Goal: Information Seeking & Learning: Learn about a topic

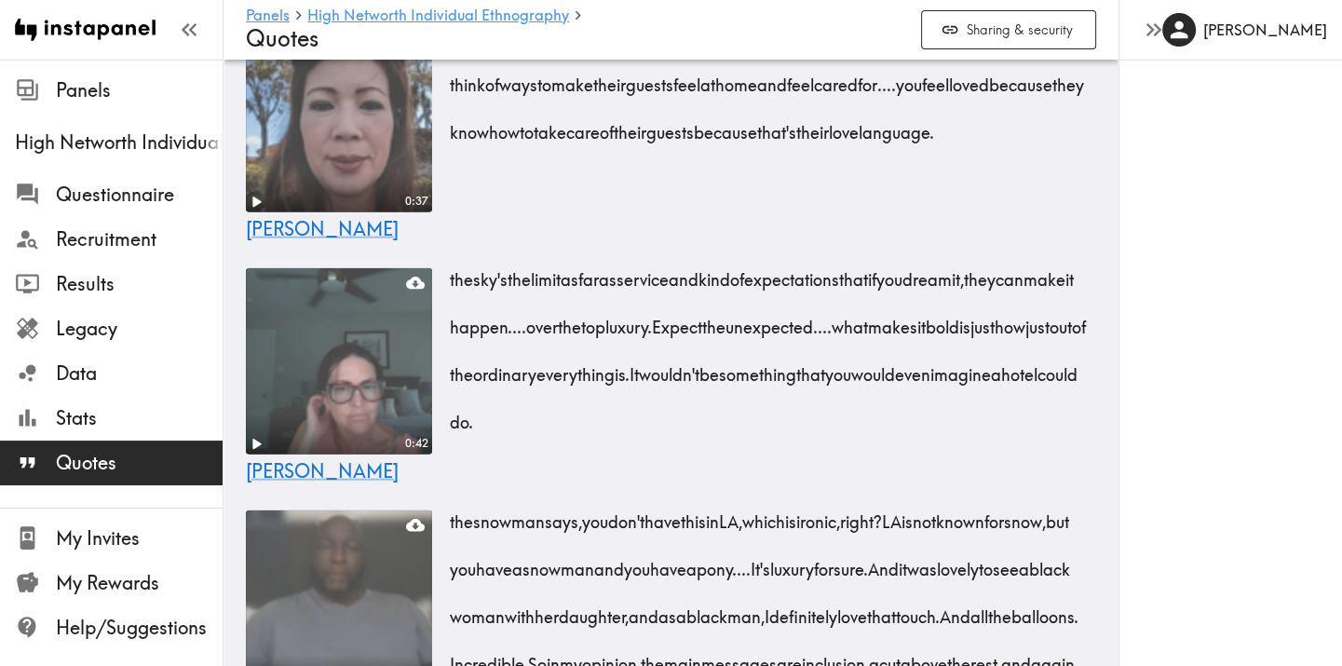
scroll to position [4243, 0]
click at [1180, 453] on div "[PERSON_NAME]" at bounding box center [1229, 333] width 223 height 666
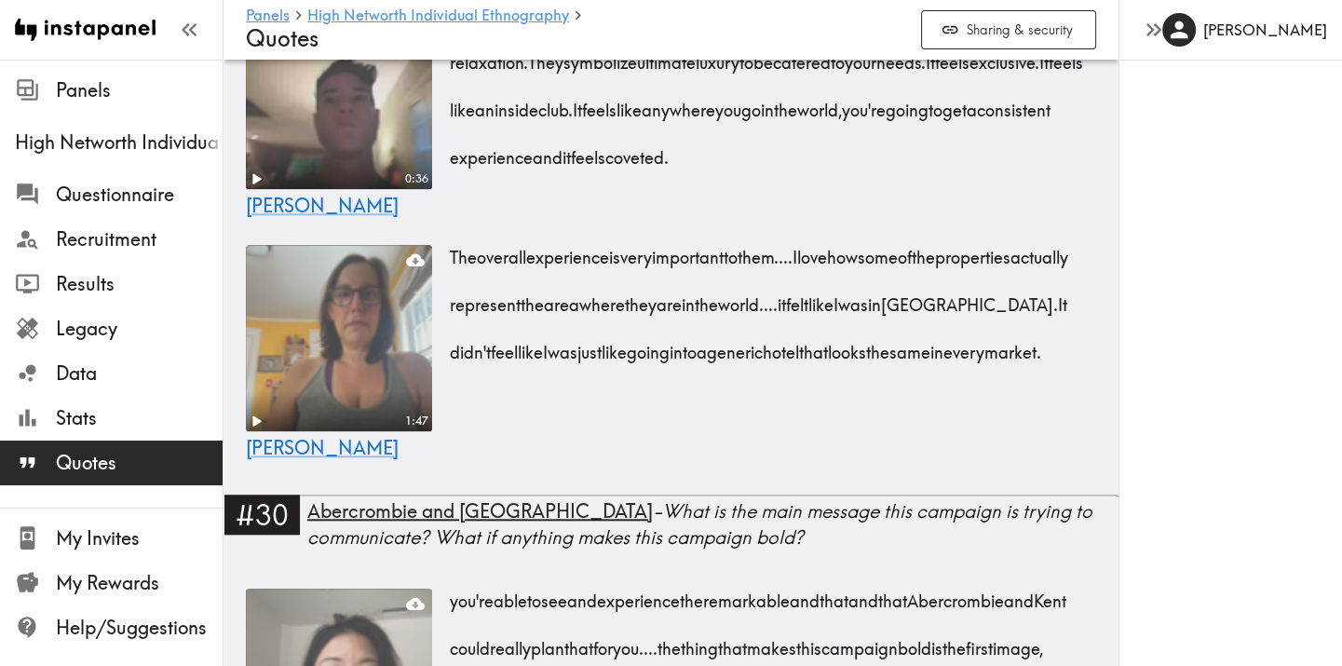
scroll to position [1616, 0]
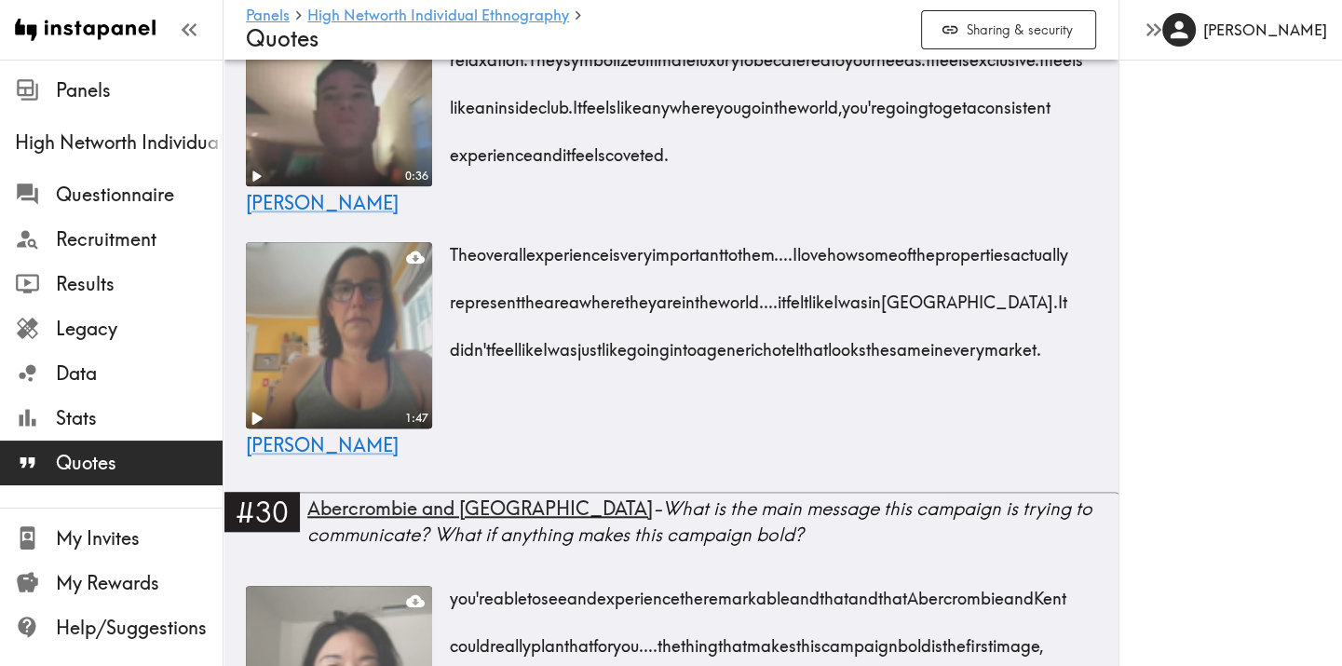
click at [262, 430] on icon "Play" at bounding box center [256, 418] width 24 height 24
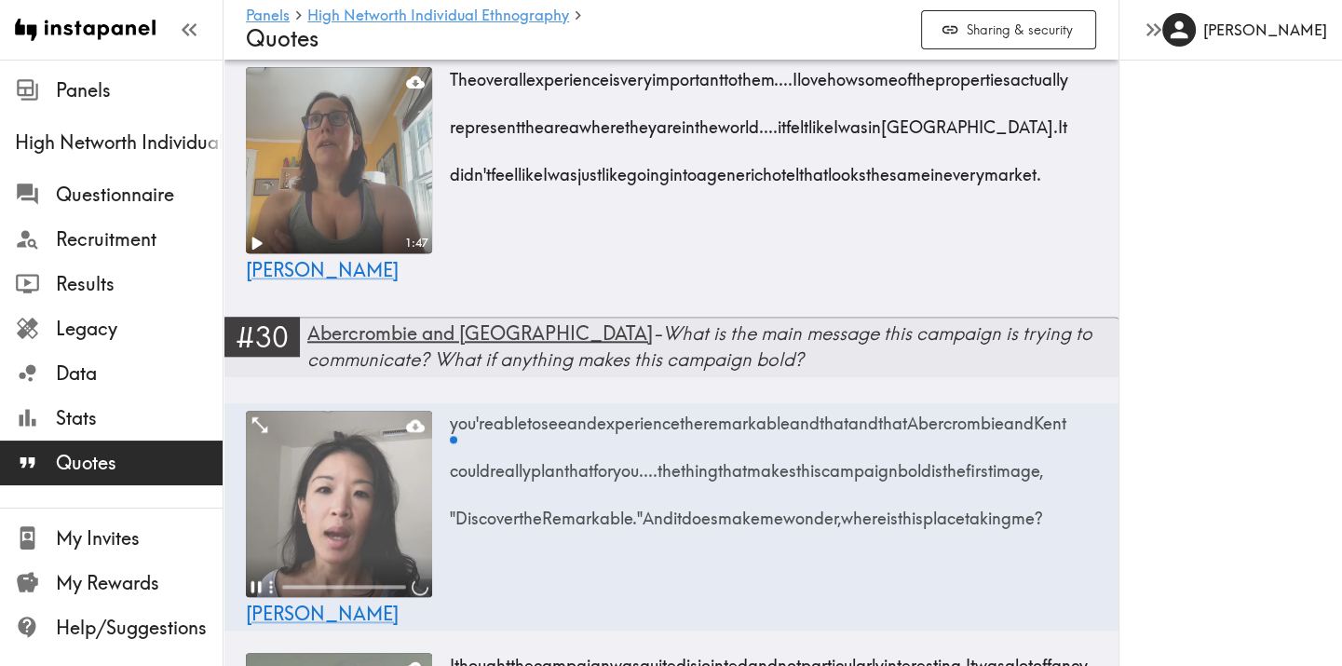
scroll to position [1803, 0]
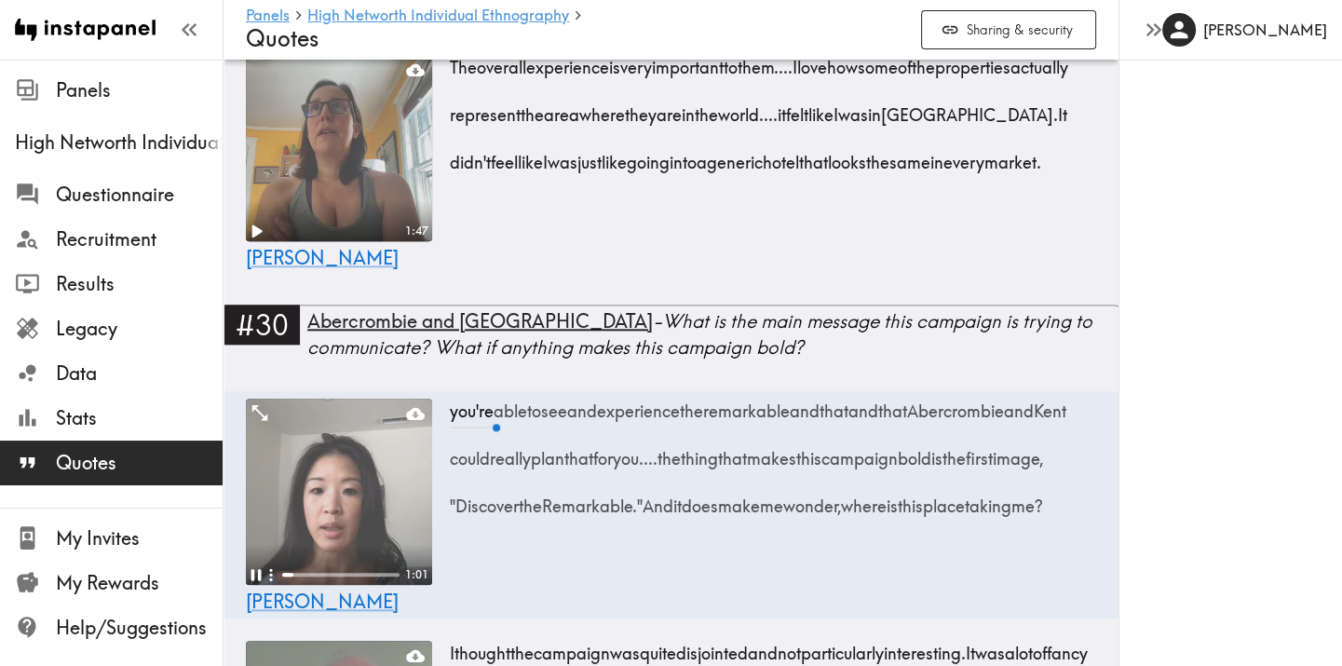
click at [344, 246] on video at bounding box center [339, 148] width 196 height 196
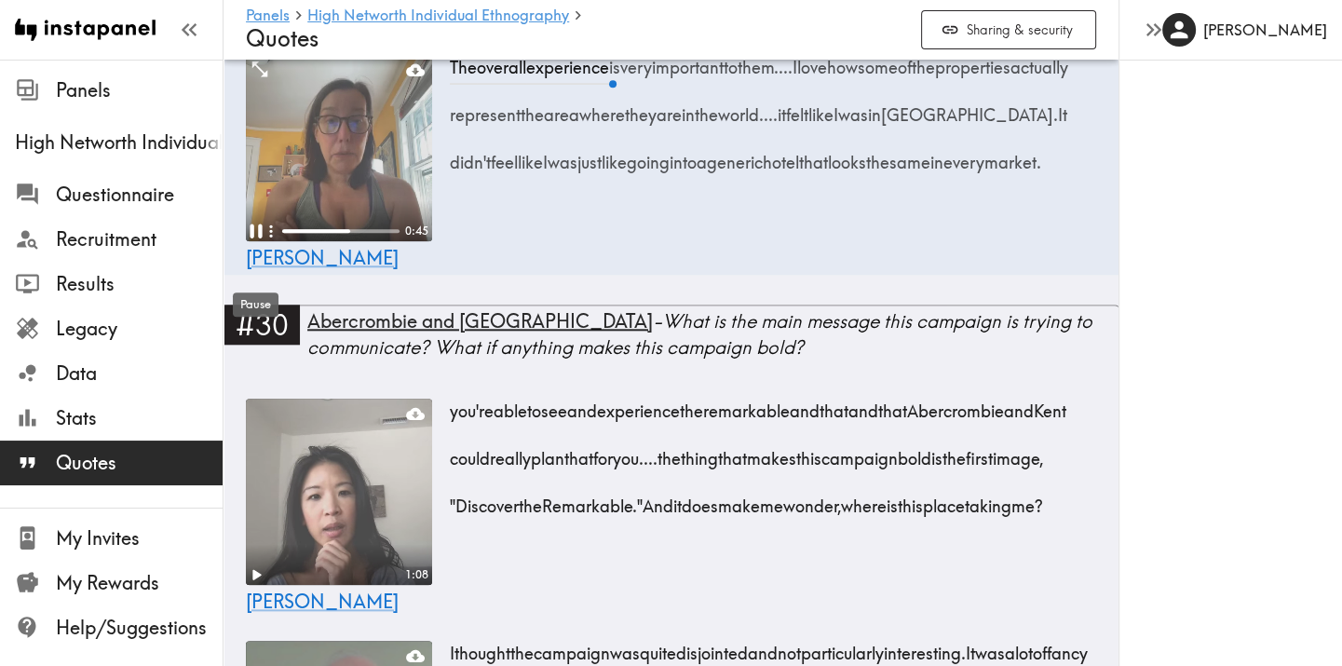
click at [261, 304] on div "Pause" at bounding box center [256, 304] width 46 height 24
click at [283, 269] on span "[PERSON_NAME]" at bounding box center [322, 257] width 153 height 23
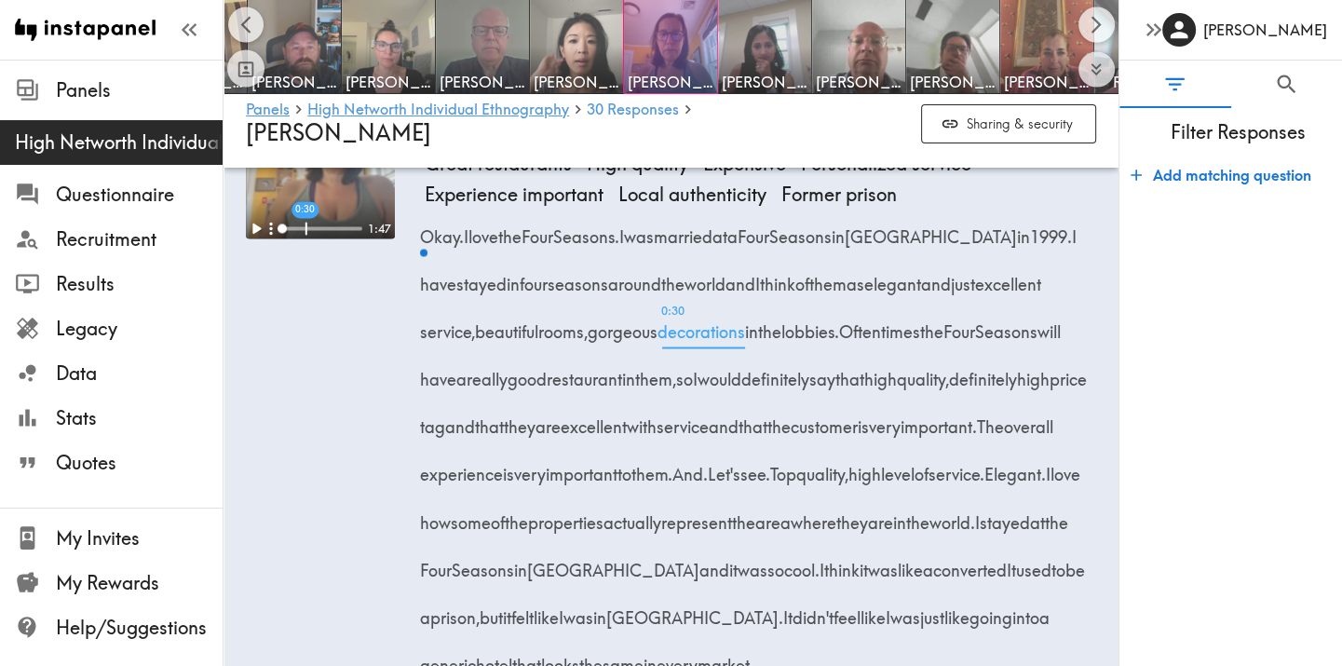
scroll to position [3163, 0]
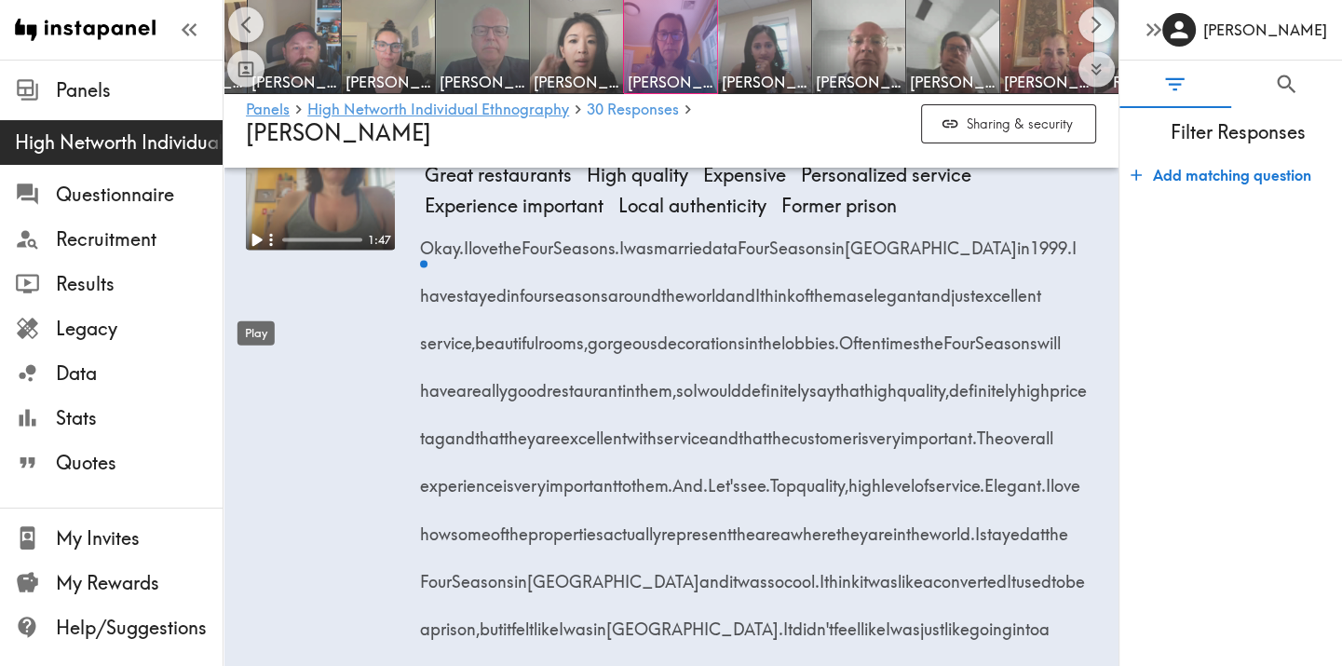
click at [255, 247] on icon "Play" at bounding box center [257, 240] width 10 height 13
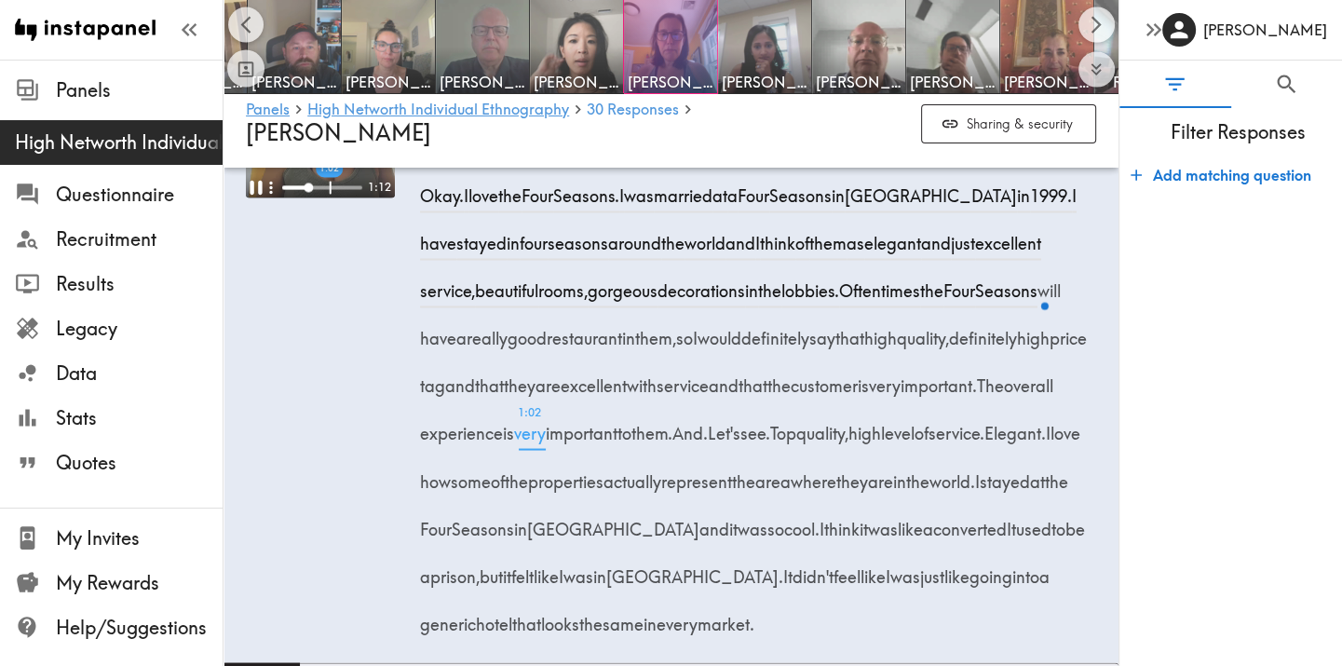
scroll to position [3194, 0]
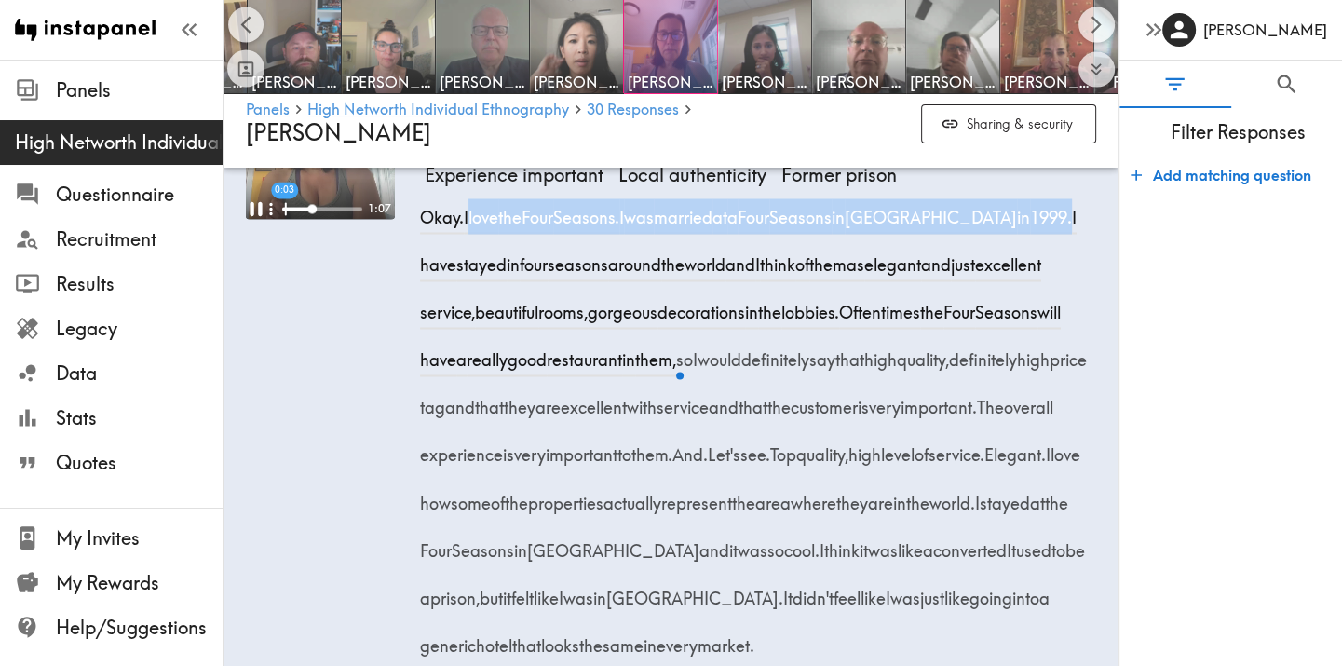
drag, startPoint x: 473, startPoint y: 282, endPoint x: 1021, endPoint y: 278, distance: 547.5
click at [1021, 278] on div "Okay. I love the Four Seasons. I was married at a [GEOGRAPHIC_DATA] in [GEOGRAP…" at bounding box center [760, 423] width 671 height 477
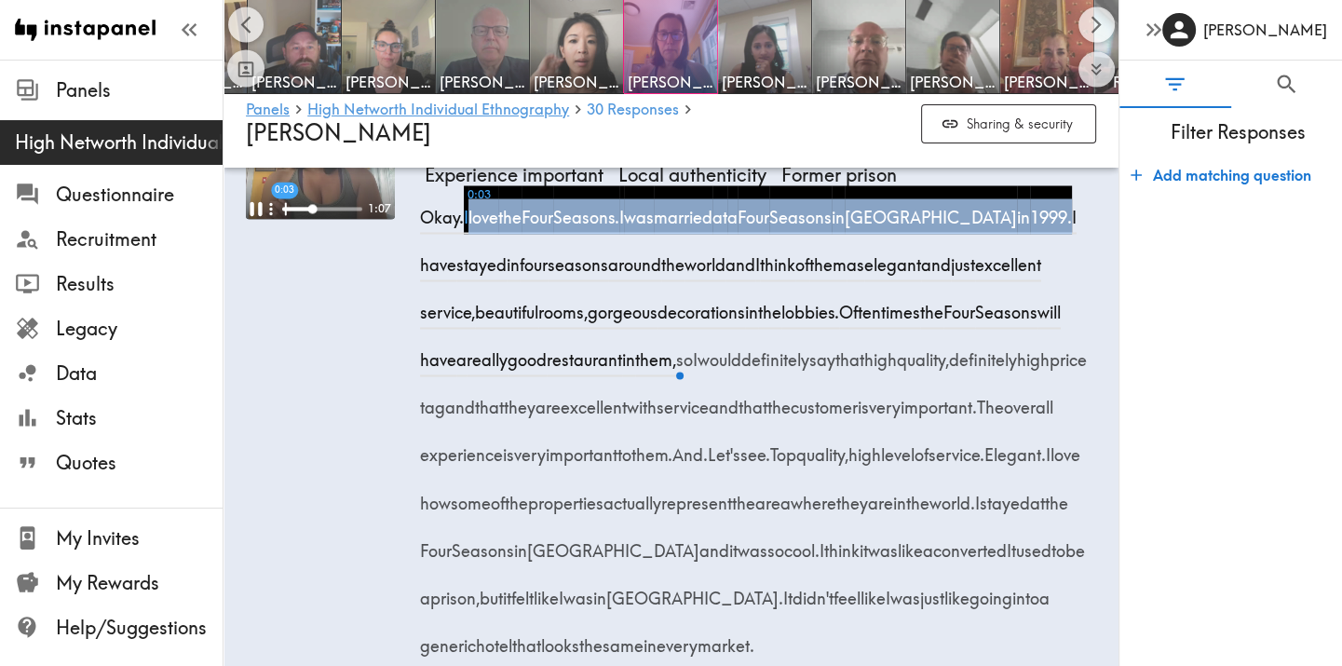
copy div "I love the Four Seasons. I was married at a [GEOGRAPHIC_DATA] in [GEOGRAPHIC_DA…"
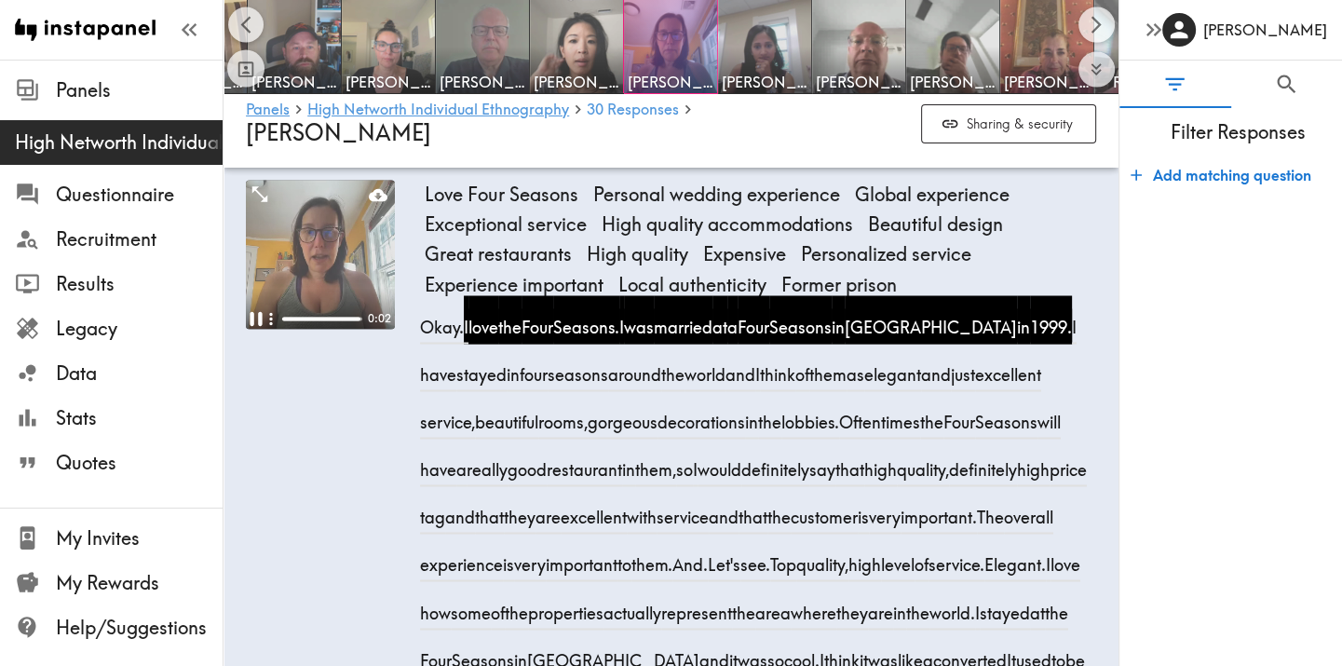
scroll to position [3059, 0]
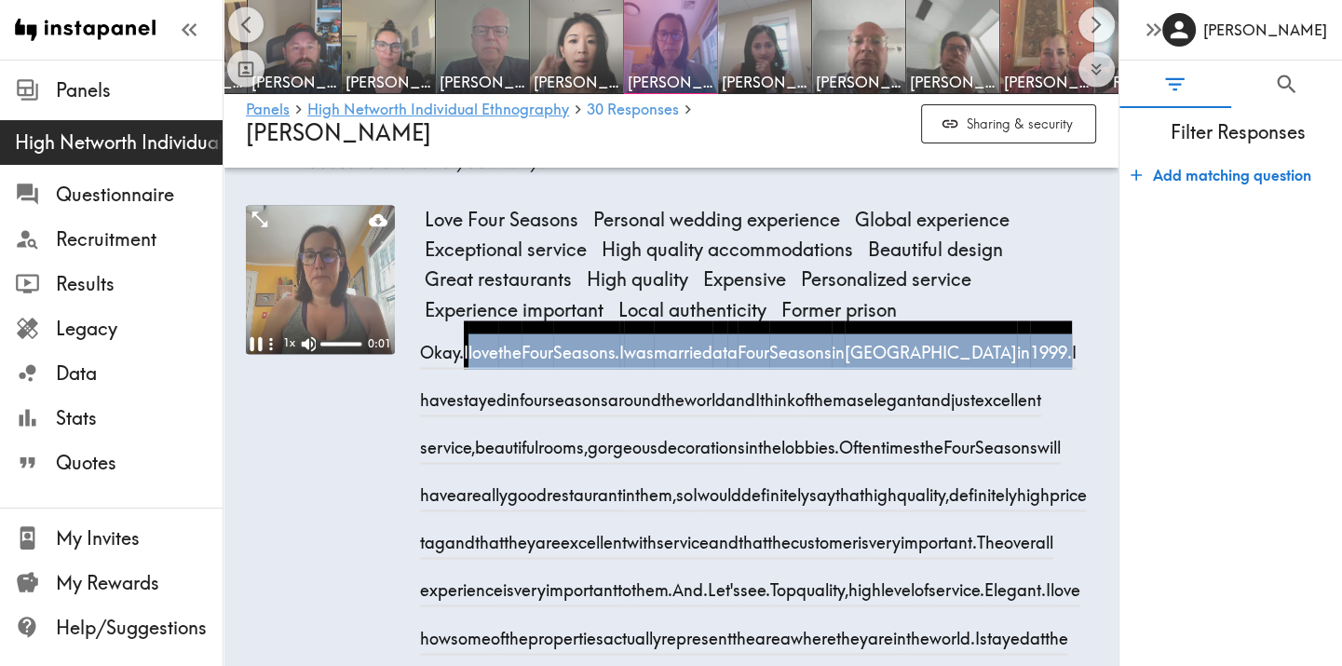
click at [257, 356] on icon "Pause" at bounding box center [256, 343] width 24 height 24
